Goal: Check status: Check status

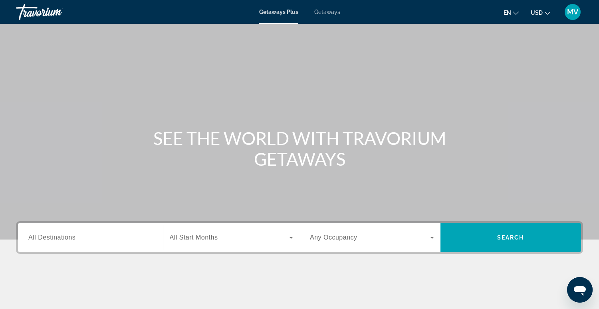
click at [576, 17] on div "MV" at bounding box center [572, 12] width 16 height 16
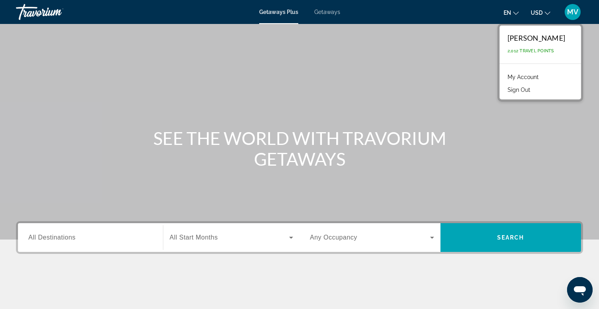
click at [537, 77] on link "My Account" at bounding box center [522, 77] width 39 height 10
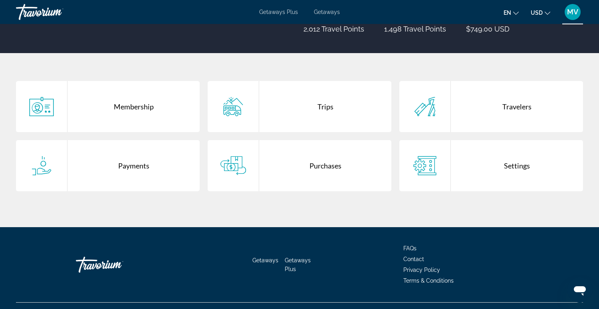
scroll to position [130, 0]
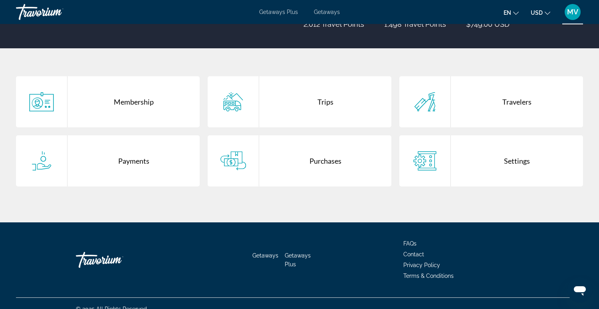
click at [310, 163] on div "Purchases" at bounding box center [325, 160] width 132 height 51
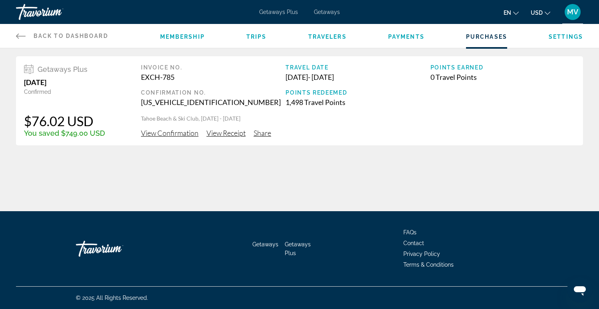
click at [159, 134] on span "View Confirmation" at bounding box center [169, 133] width 57 height 9
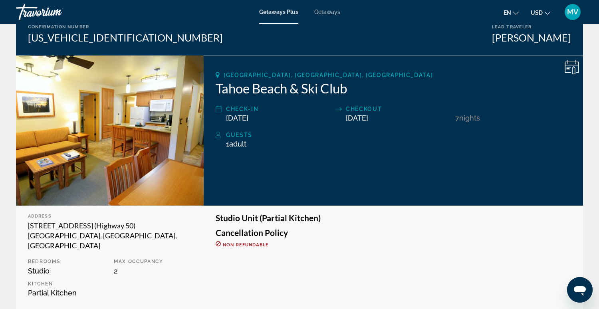
scroll to position [88, 0]
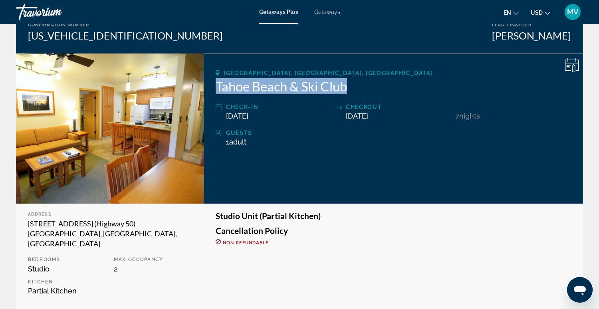
drag, startPoint x: 355, startPoint y: 87, endPoint x: 232, endPoint y: 83, distance: 123.4
click at [227, 83] on h2 "Tahoe Beach & Ski Club" at bounding box center [393, 86] width 355 height 16
click at [360, 89] on h2 "Tahoe Beach & Ski Club" at bounding box center [393, 86] width 355 height 16
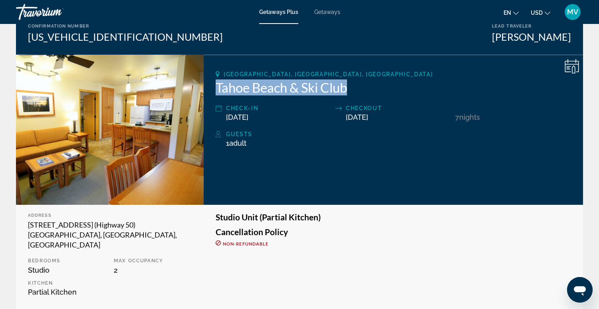
drag, startPoint x: 364, startPoint y: 89, endPoint x: 215, endPoint y: 85, distance: 149.3
click at [214, 85] on div "[GEOGRAPHIC_DATA], [GEOGRAPHIC_DATA], [GEOGRAPHIC_DATA] Tahoe Beach & Ski Club …" at bounding box center [393, 130] width 379 height 150
copy h2 "Tahoe Beach & Ski Club"
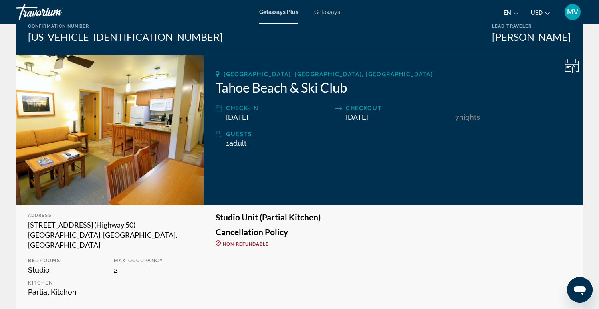
click at [358, 230] on h3 "Cancellation Policy" at bounding box center [393, 232] width 355 height 9
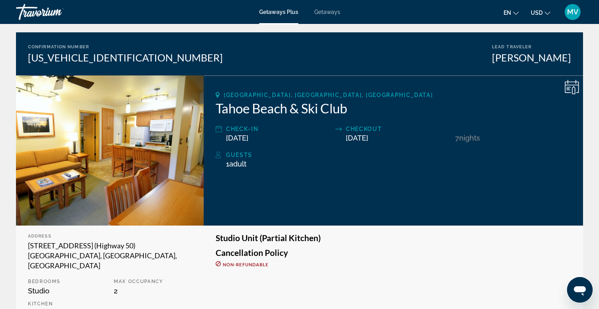
scroll to position [75, 0]
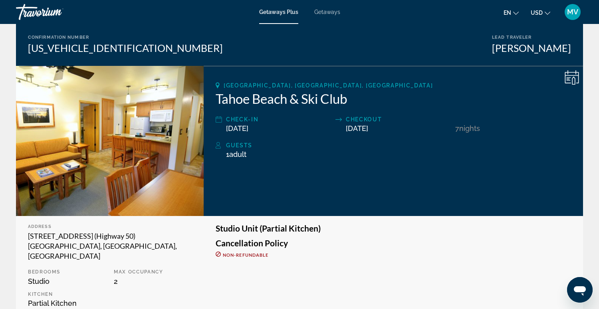
click at [359, 17] on div "Getaways Plus Getaways en English Español Français Italiano Português русский U…" at bounding box center [299, 12] width 599 height 21
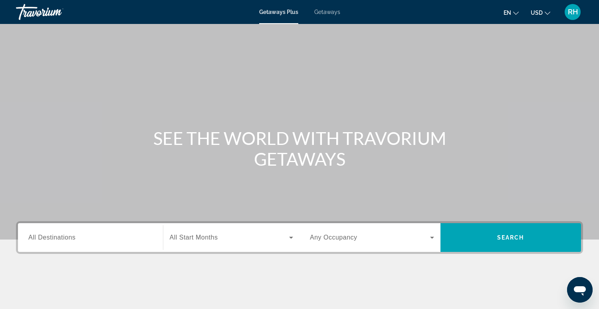
click at [575, 14] on span "RH" at bounding box center [573, 12] width 10 height 8
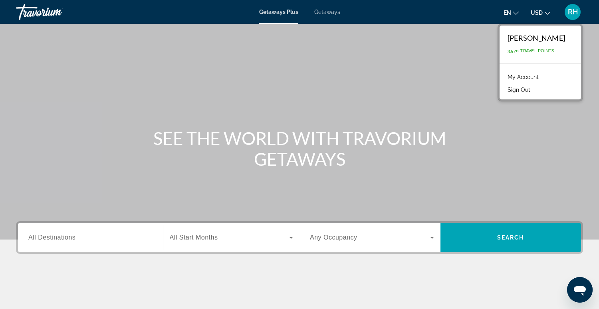
click at [528, 78] on link "My Account" at bounding box center [522, 77] width 39 height 10
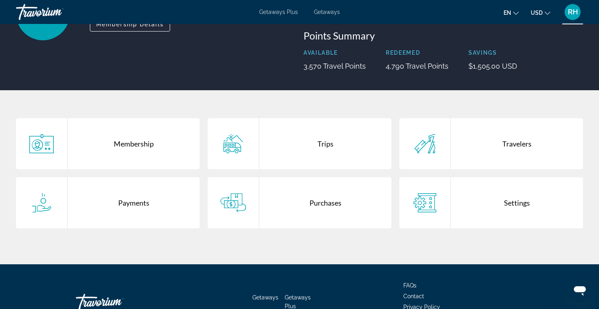
scroll to position [94, 0]
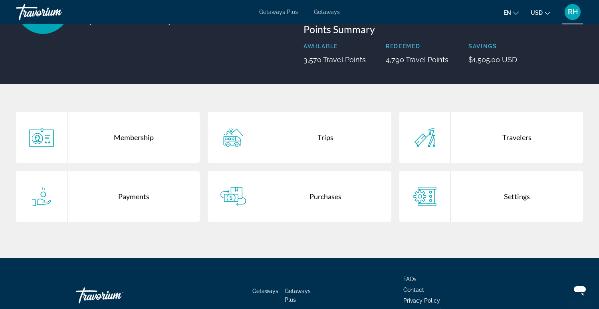
click at [324, 199] on div "Purchases" at bounding box center [325, 196] width 132 height 51
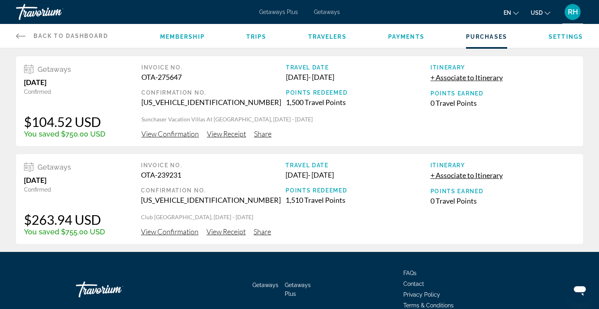
click at [159, 133] on span "View Confirmation" at bounding box center [169, 133] width 57 height 9
